Goal: Transaction & Acquisition: Purchase product/service

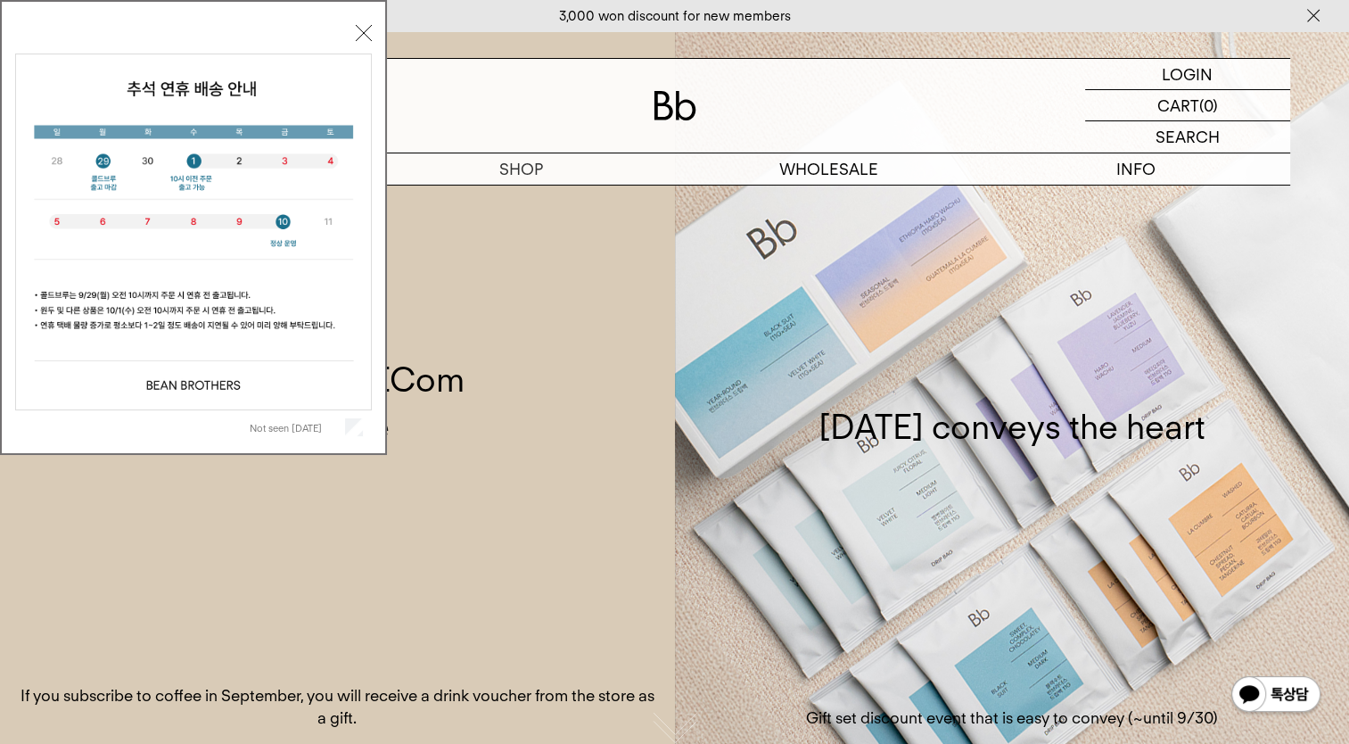
click at [353, 29] on div "Not seen [DATE] Close" at bounding box center [193, 232] width 357 height 424
click at [369, 35] on button "Close" at bounding box center [364, 33] width 16 height 16
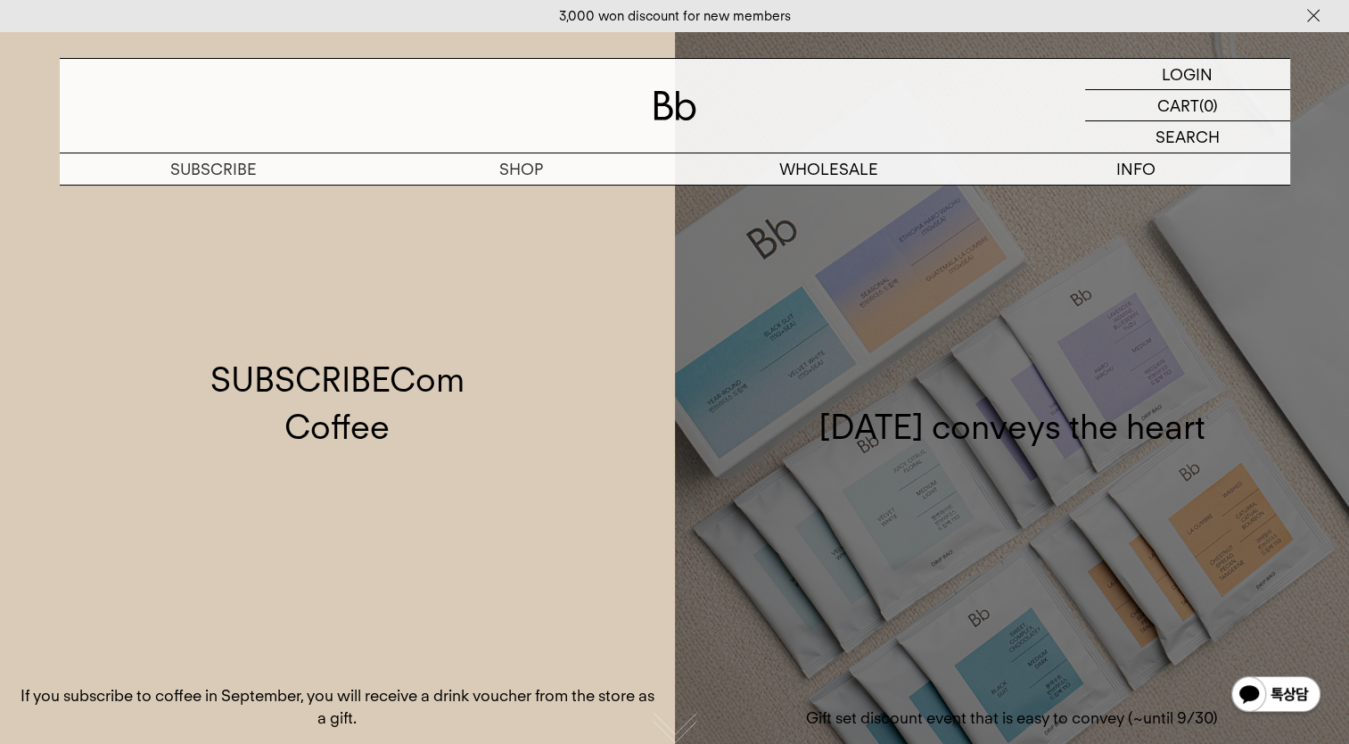
click at [943, 501] on link "[DATE] conveys the heart Gift set discount event that is easy to convey (~until…" at bounding box center [1012, 403] width 675 height 744
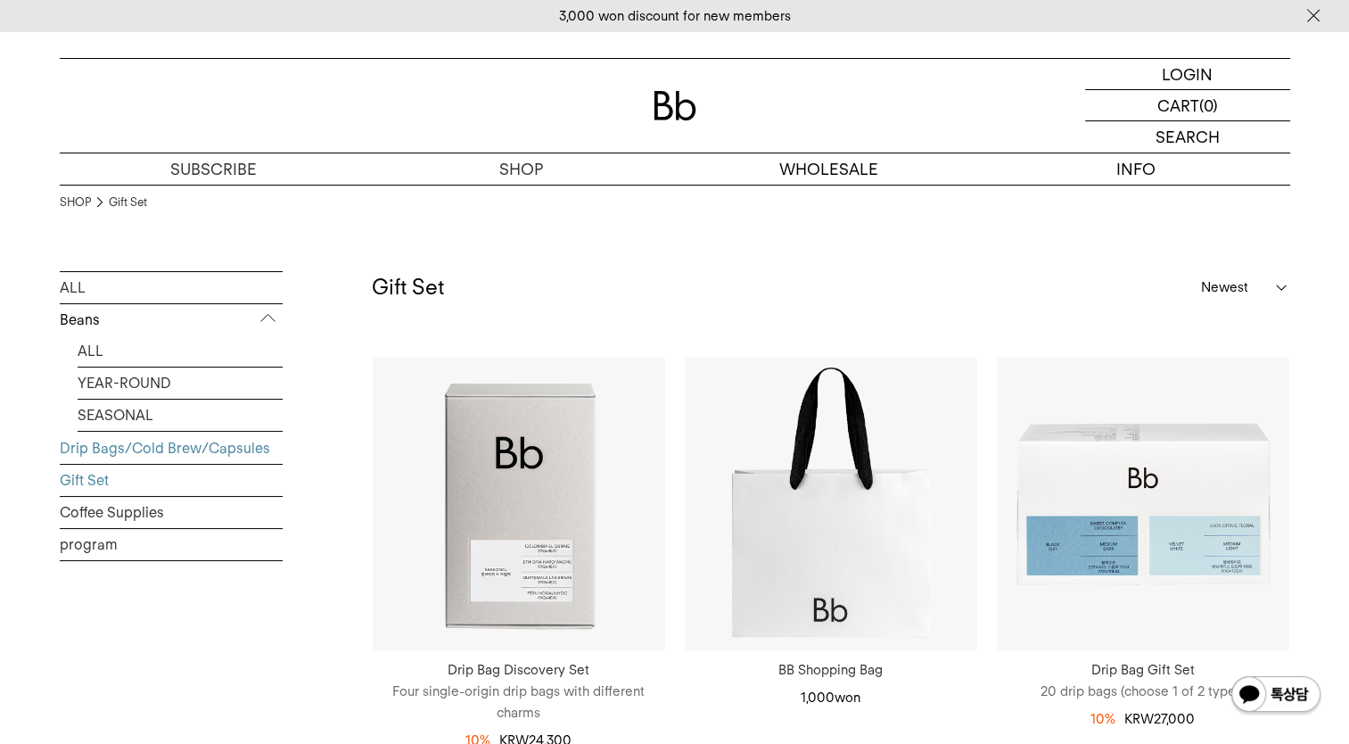
click at [182, 432] on link "Drip Bags/Cold Brew/Capsules" at bounding box center [171, 447] width 223 height 31
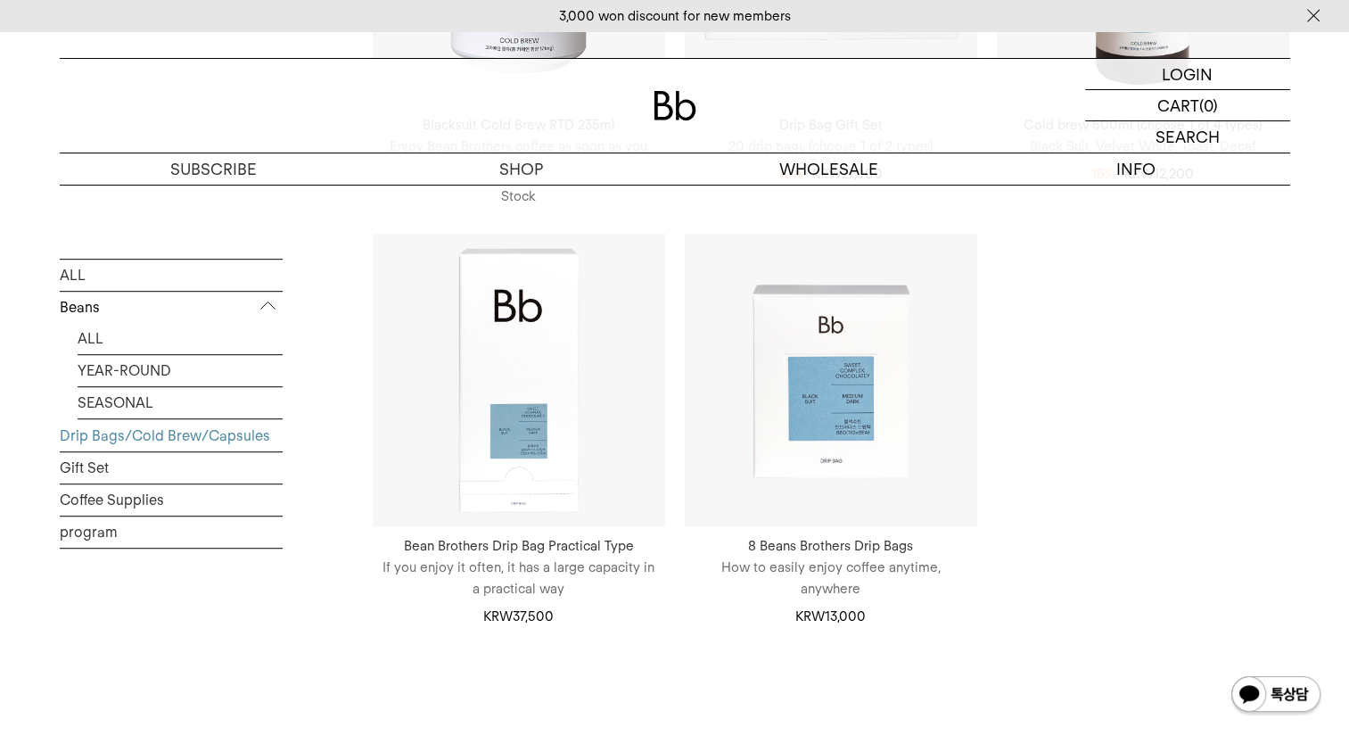
scroll to position [981, 0]
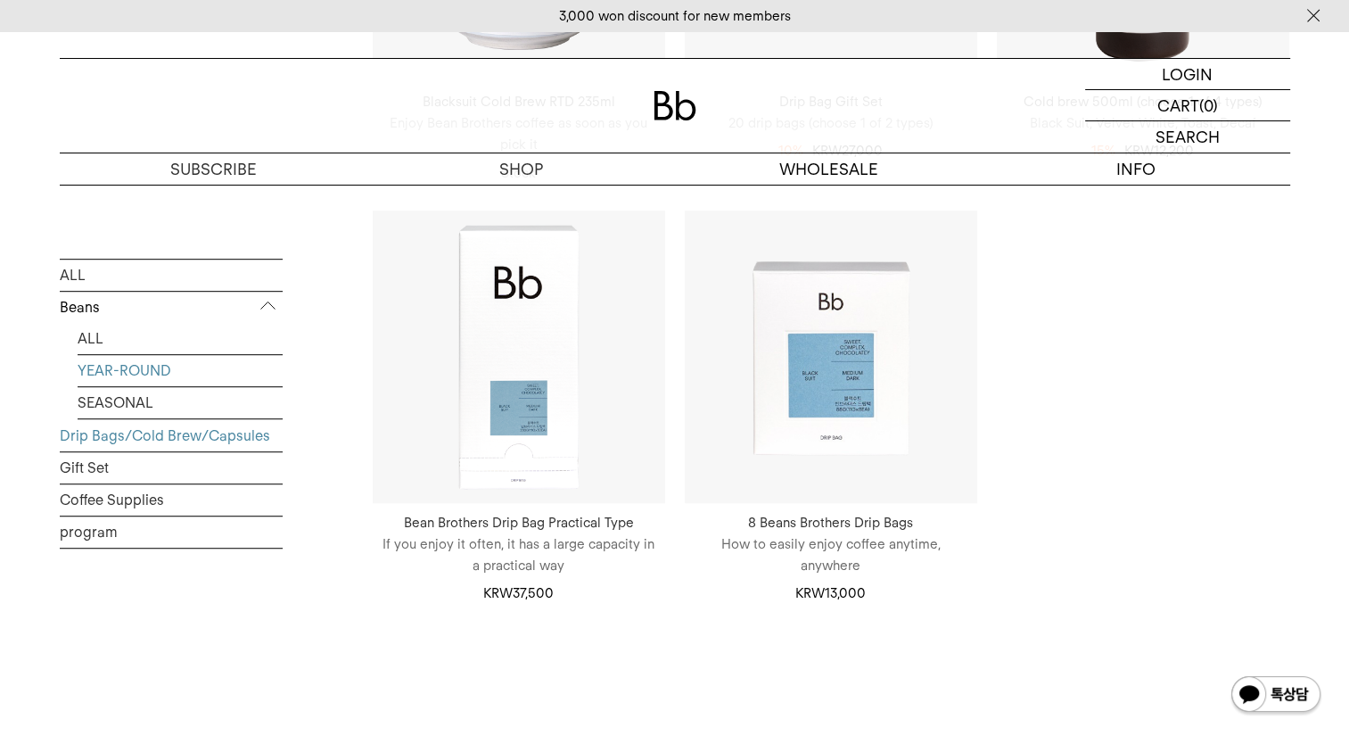
click at [111, 372] on link "YEAR-ROUND" at bounding box center [180, 370] width 205 height 31
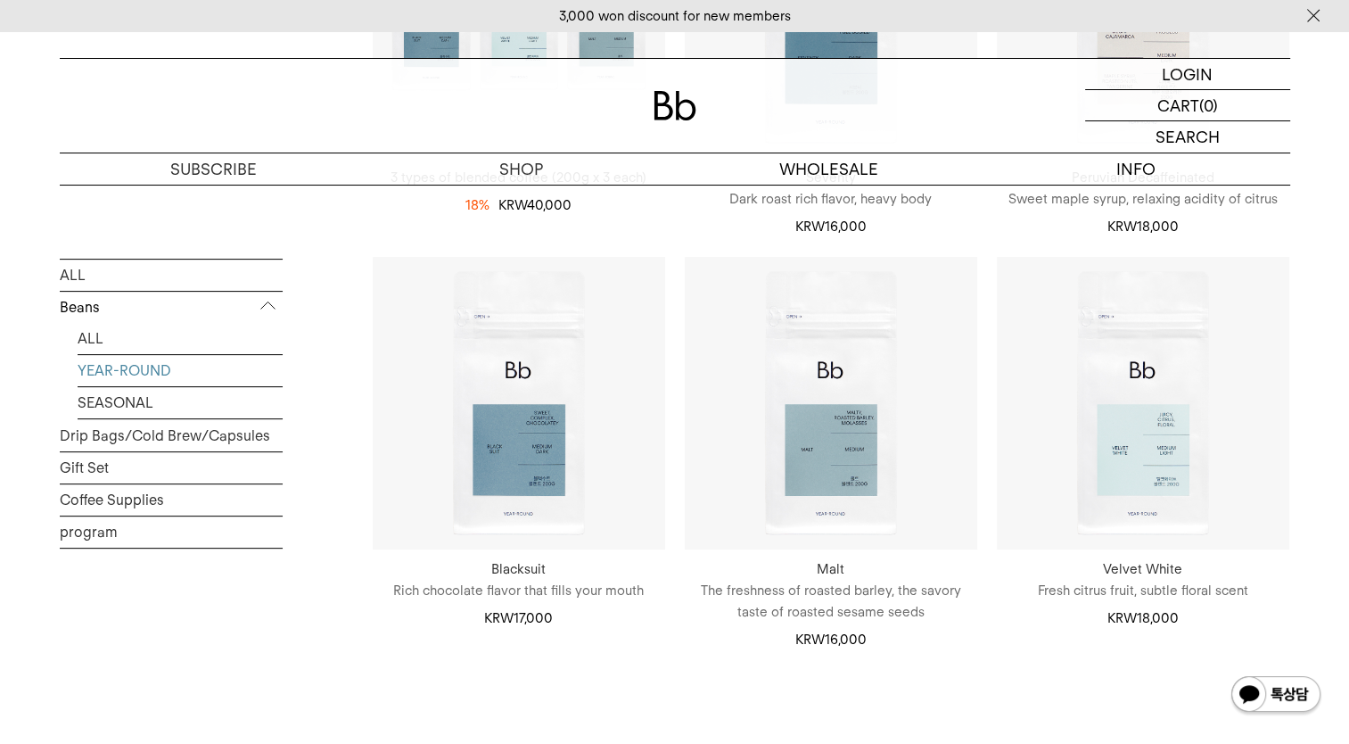
scroll to position [535, 0]
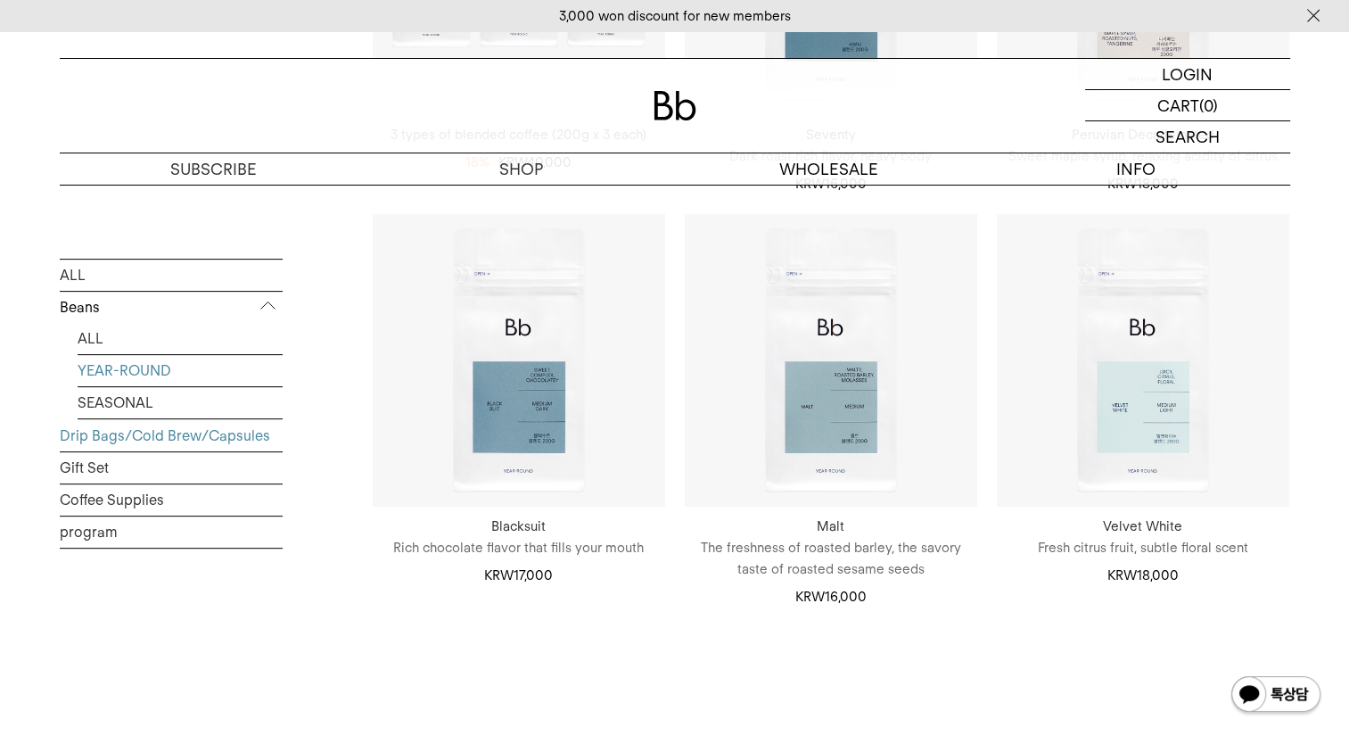
click at [175, 430] on link "Drip Bags/Cold Brew/Capsules" at bounding box center [171, 435] width 223 height 31
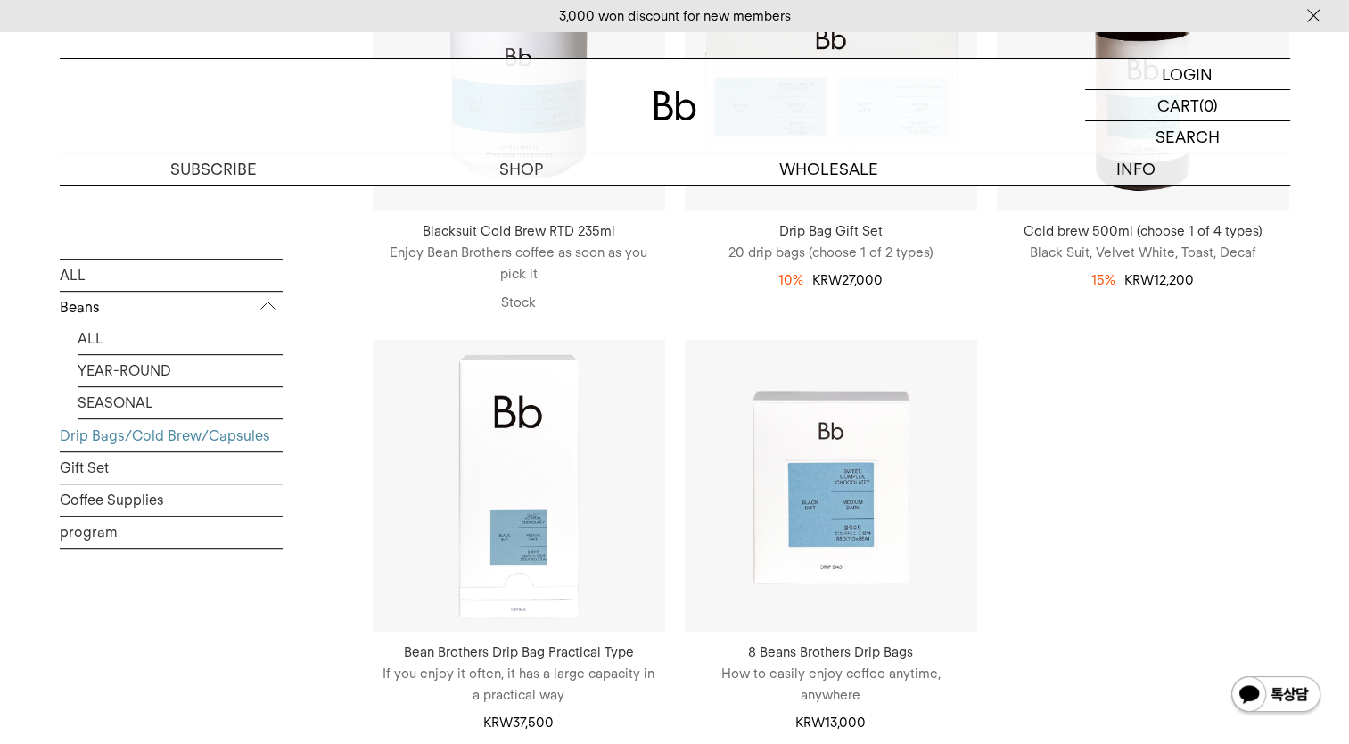
scroll to position [892, 0]
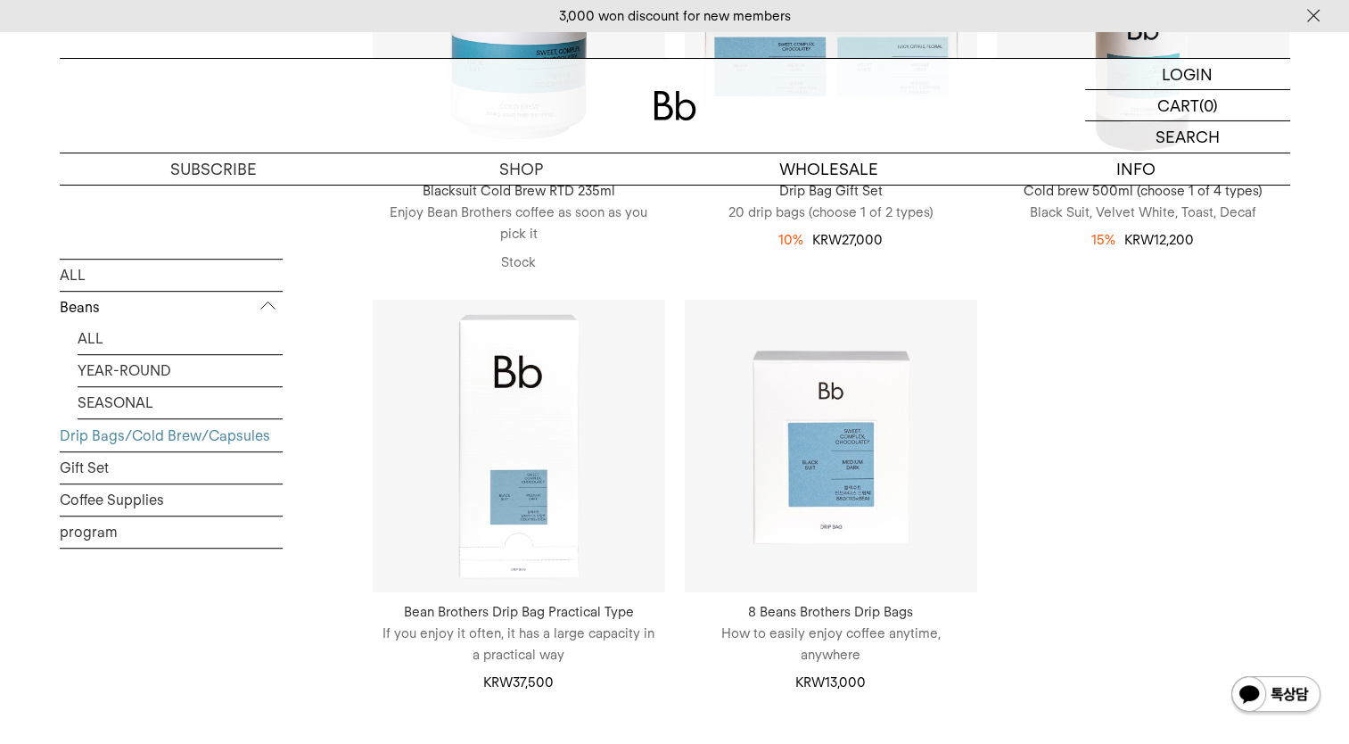
click at [924, 653] on p "How to easily enjoy coffee anytime, anywhere" at bounding box center [831, 643] width 292 height 43
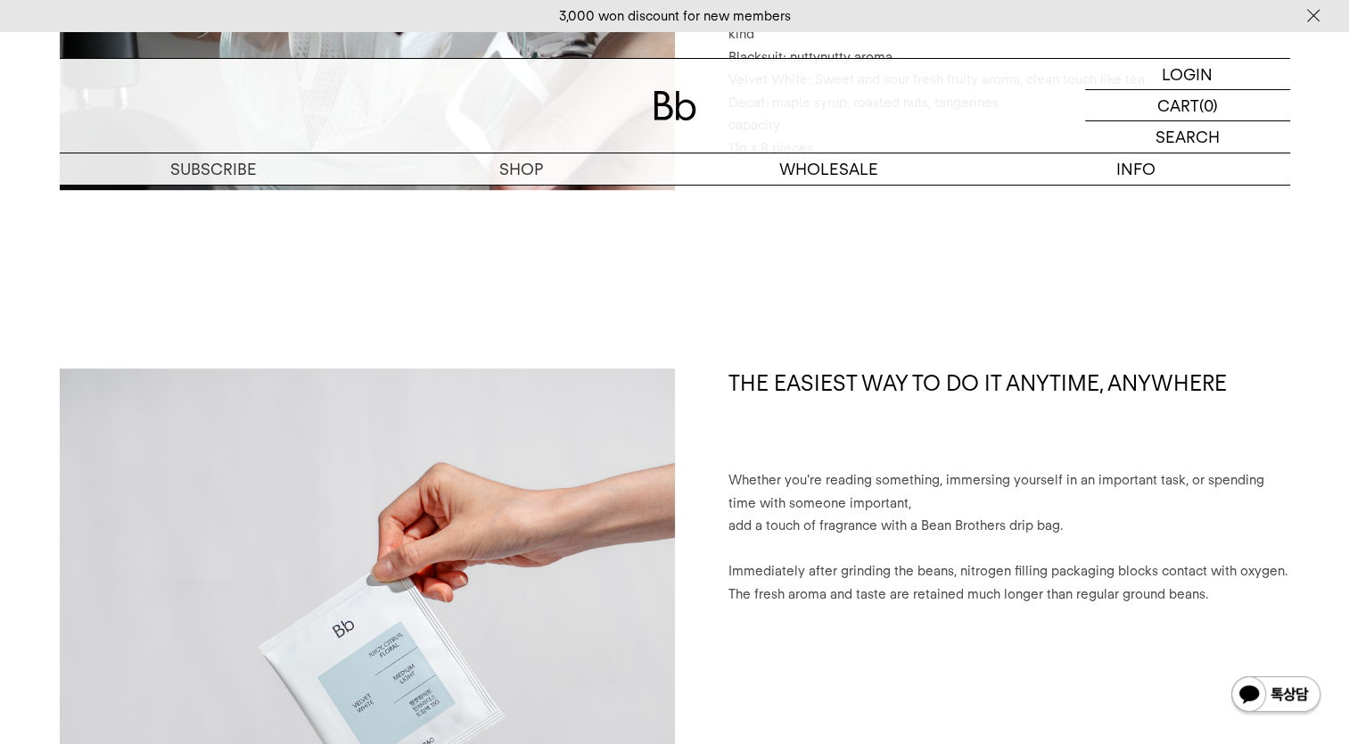
scroll to position [1426, 0]
